Goal: Check status

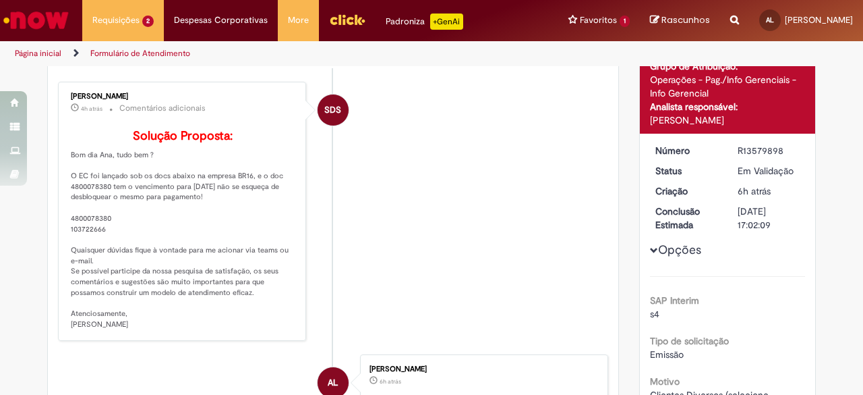
scroll to position [123, 0]
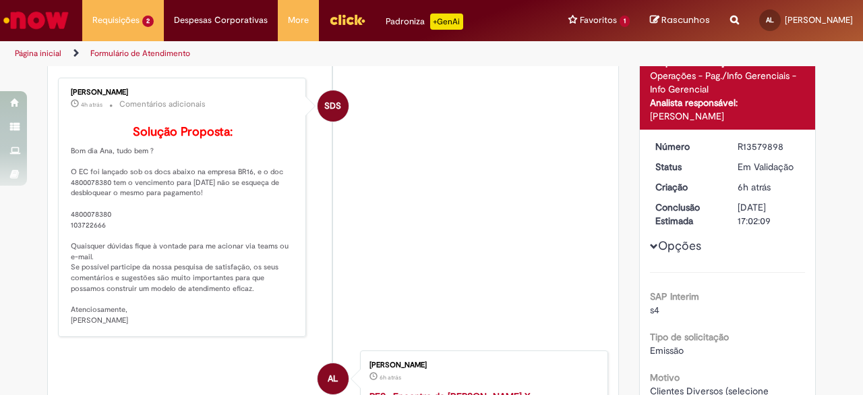
click at [89, 199] on p "Solução Proposta: Bom dia Ana, tudo bem ? O EC foi lançado sob os docs abaixo n…" at bounding box center [183, 225] width 225 height 200
copy p "4800078380"
